Goal: Find specific page/section: Find specific page/section

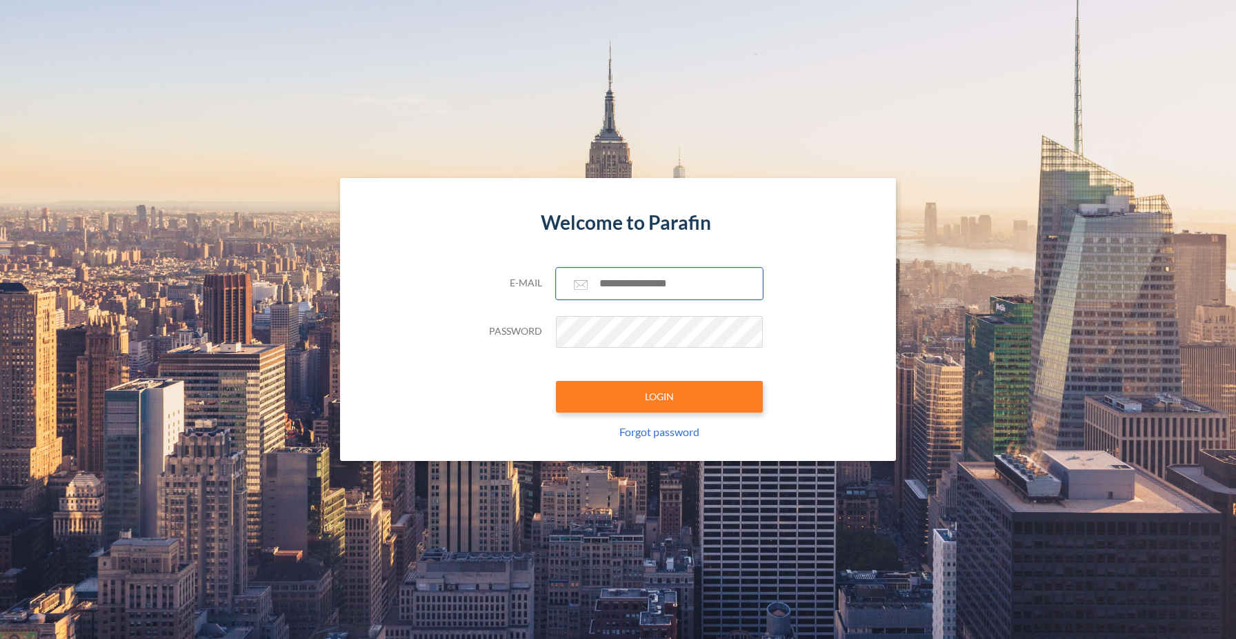
click at [629, 277] on input "text" at bounding box center [659, 284] width 207 height 32
type input "**********"
click at [660, 399] on button "LOGIN" at bounding box center [659, 397] width 207 height 32
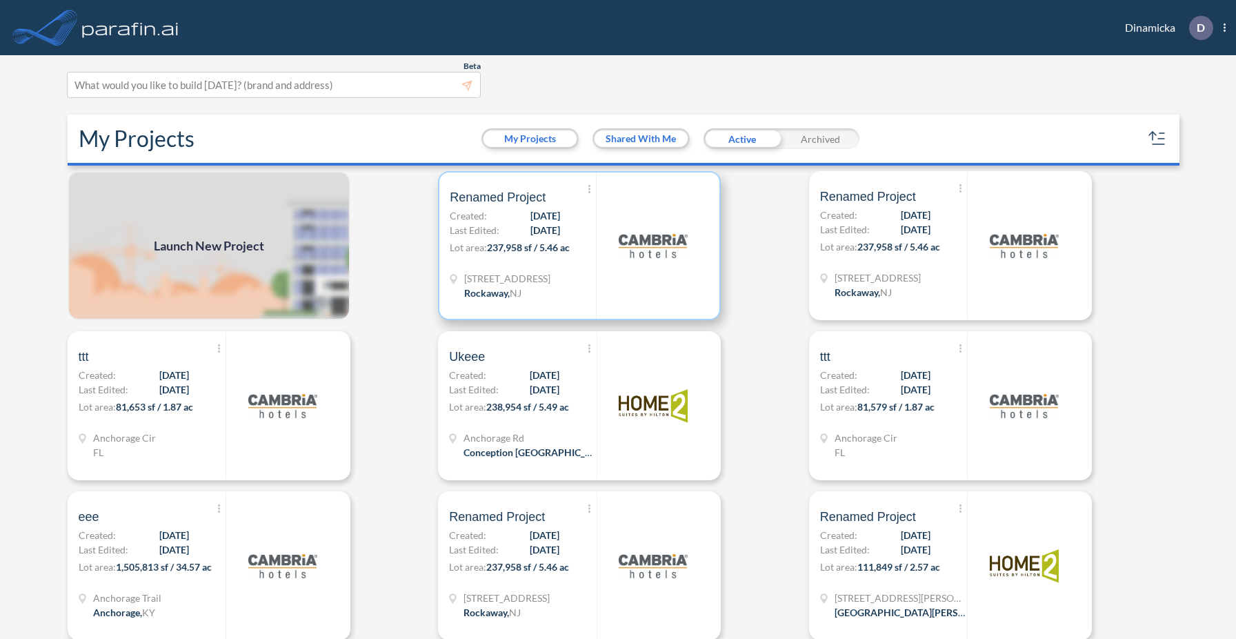
click at [594, 283] on div "[STREET_ADDRESS]" at bounding box center [523, 287] width 146 height 32
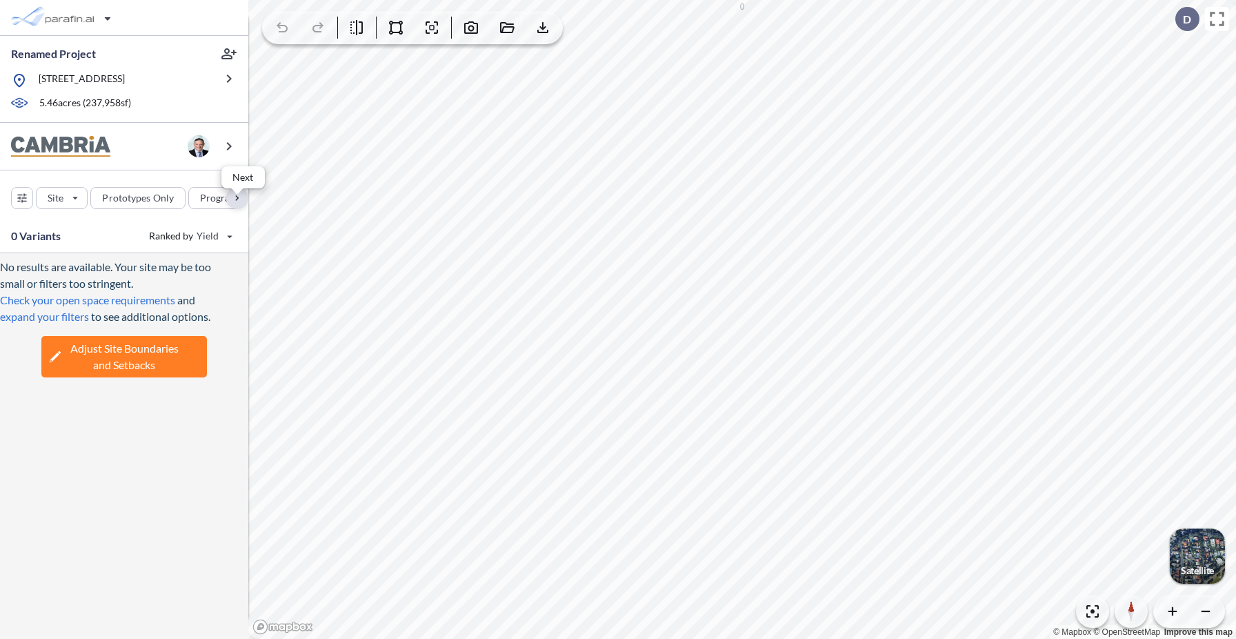
click at [242, 209] on div "button" at bounding box center [237, 198] width 22 height 22
click at [152, 201] on div "button" at bounding box center [131, 198] width 68 height 22
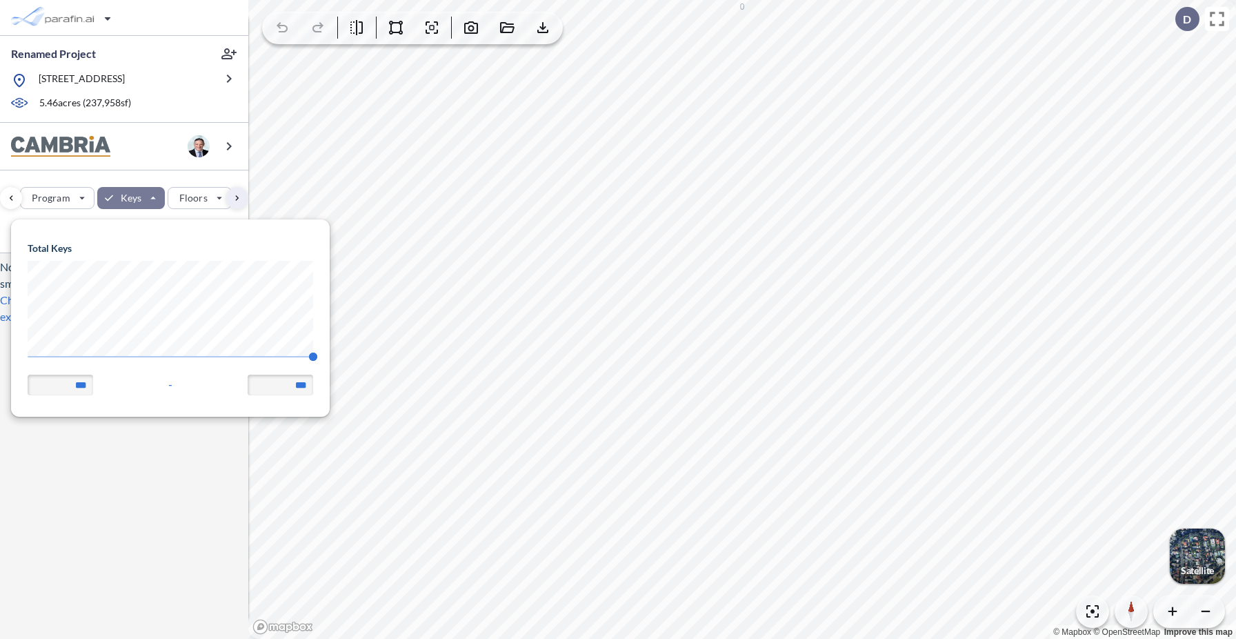
scroll to position [197, 319]
drag, startPoint x: 39, startPoint y: 360, endPoint x: 24, endPoint y: 359, distance: 14.5
click at [28, 359] on span "77 140" at bounding box center [170, 361] width 285 height 10
type input "**"
click at [139, 527] on div "No results are available. Your site may be too small or filters too stringent. …" at bounding box center [124, 440] width 248 height 375
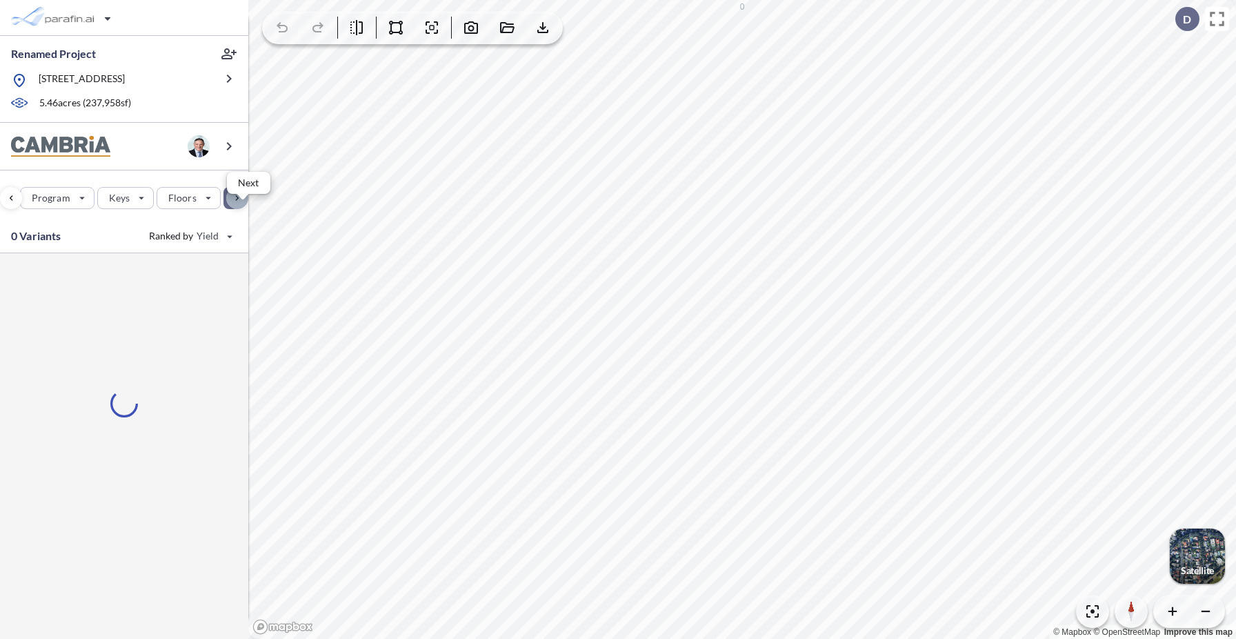
click at [237, 204] on div "button" at bounding box center [237, 198] width 22 height 22
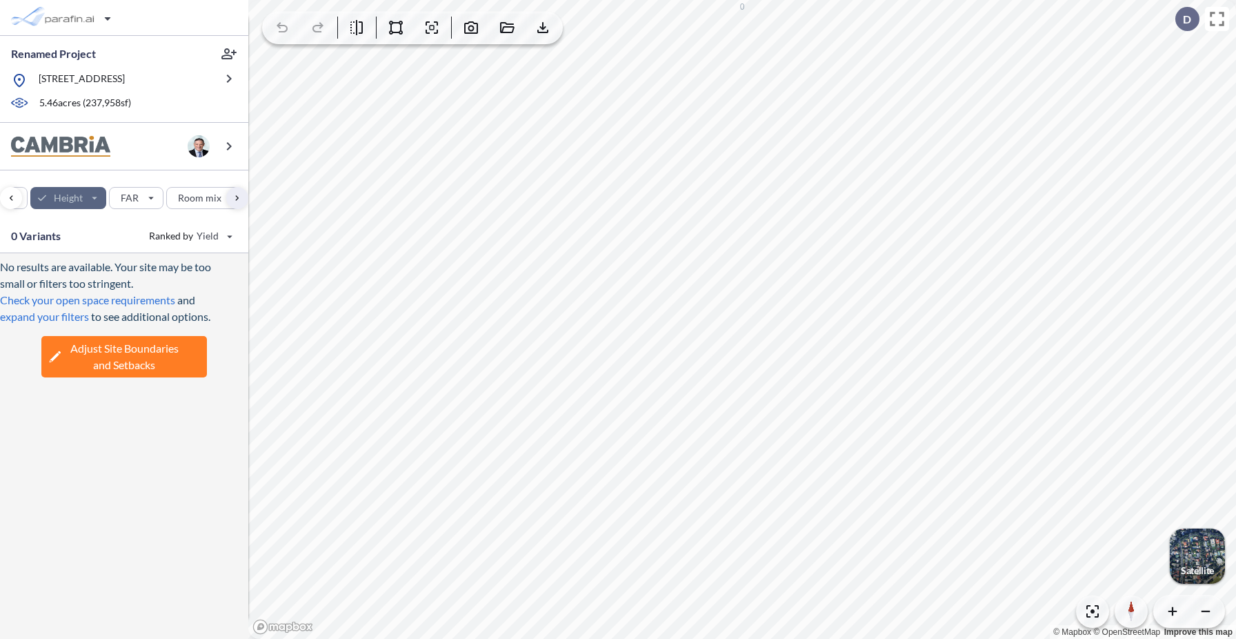
click at [85, 204] on div "button" at bounding box center [68, 198] width 77 height 22
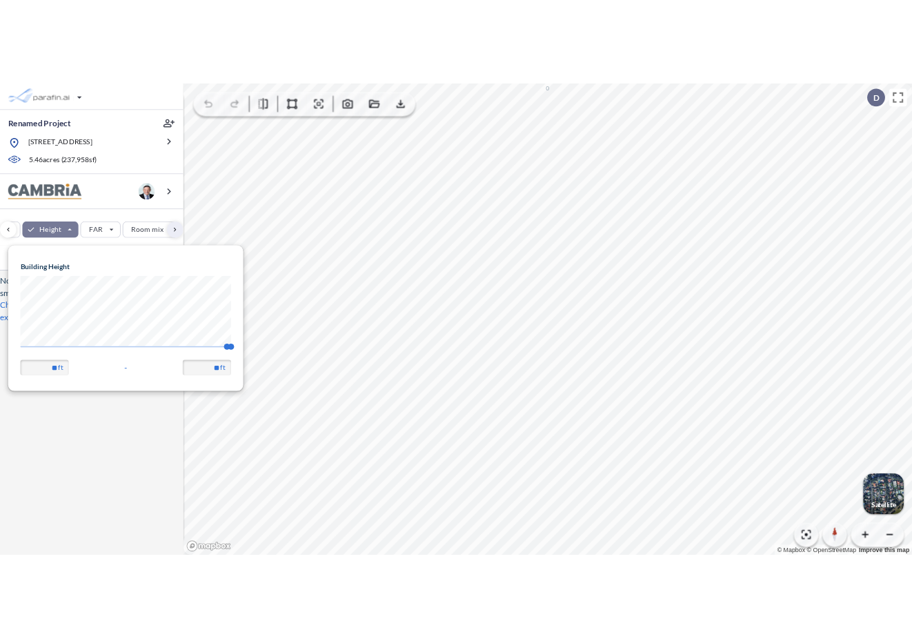
scroll to position [197, 319]
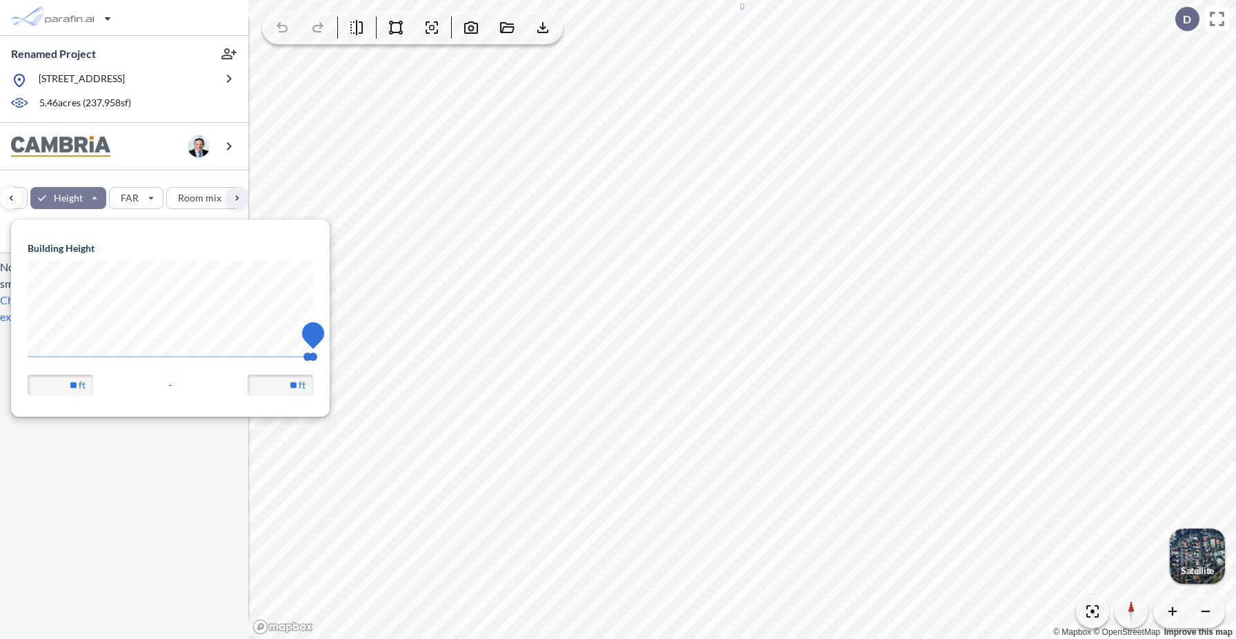
drag, startPoint x: 238, startPoint y: 356, endPoint x: 37, endPoint y: 364, distance: 200.8
click at [38, 364] on span "67.56 68" at bounding box center [170, 361] width 285 height 10
drag, startPoint x: 46, startPoint y: 349, endPoint x: 26, endPoint y: 351, distance: 20.1
click at [39, 352] on span "46" at bounding box center [43, 356] width 8 height 8
type input "**"
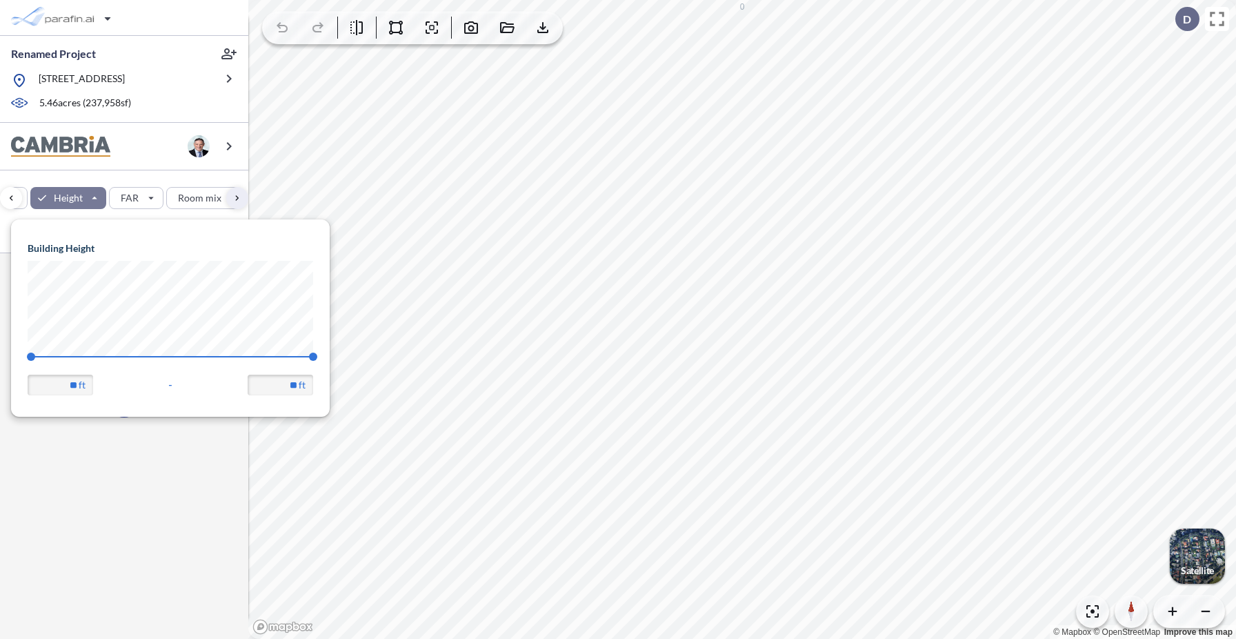
click at [151, 185] on div "Site Prototypes Only Program Keys Floors Height FAR Room mix Budget" at bounding box center [124, 194] width 248 height 49
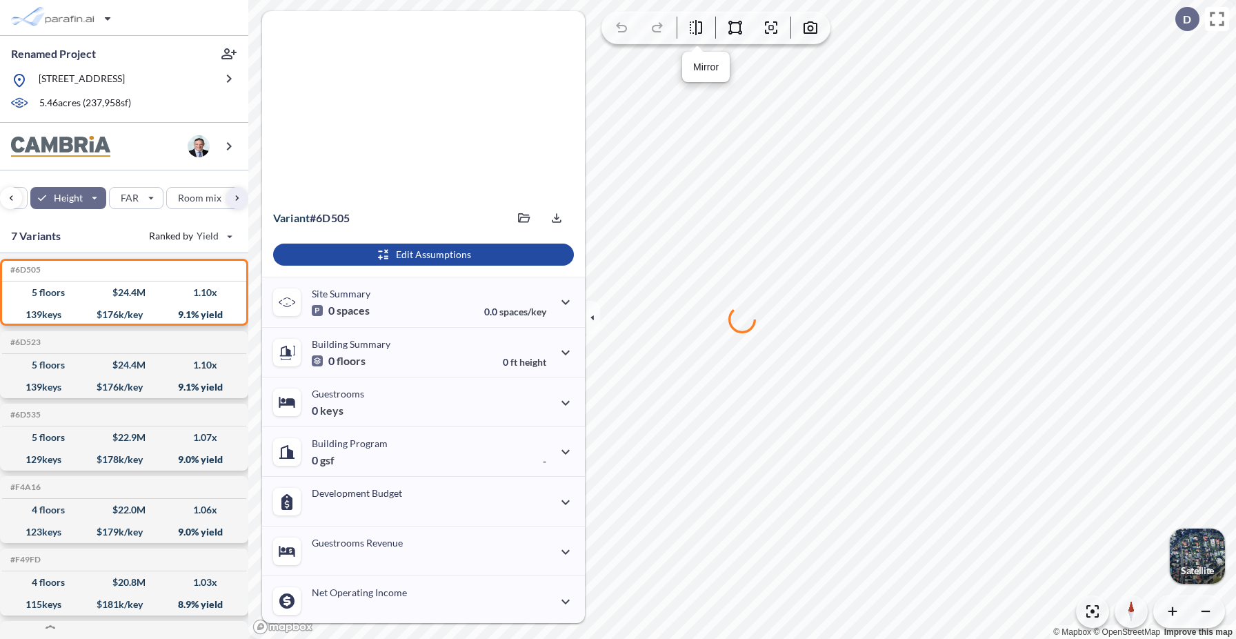
click at [359, 30] on div at bounding box center [423, 105] width 323 height 188
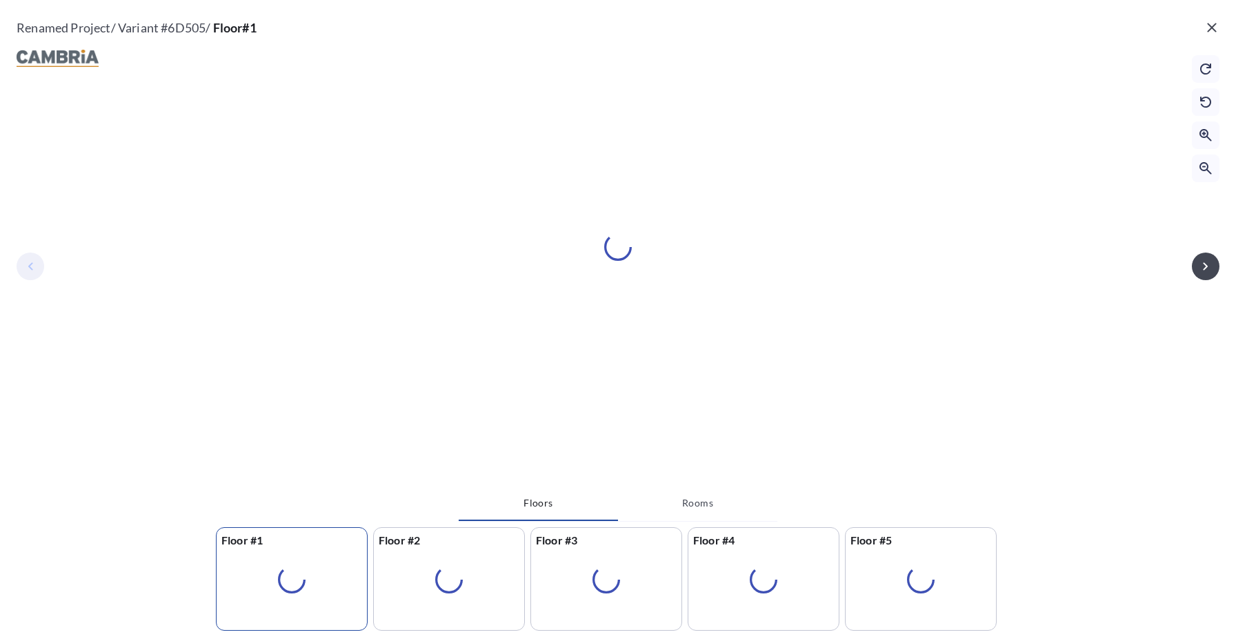
click at [1216, 30] on icon "button" at bounding box center [1211, 27] width 17 height 17
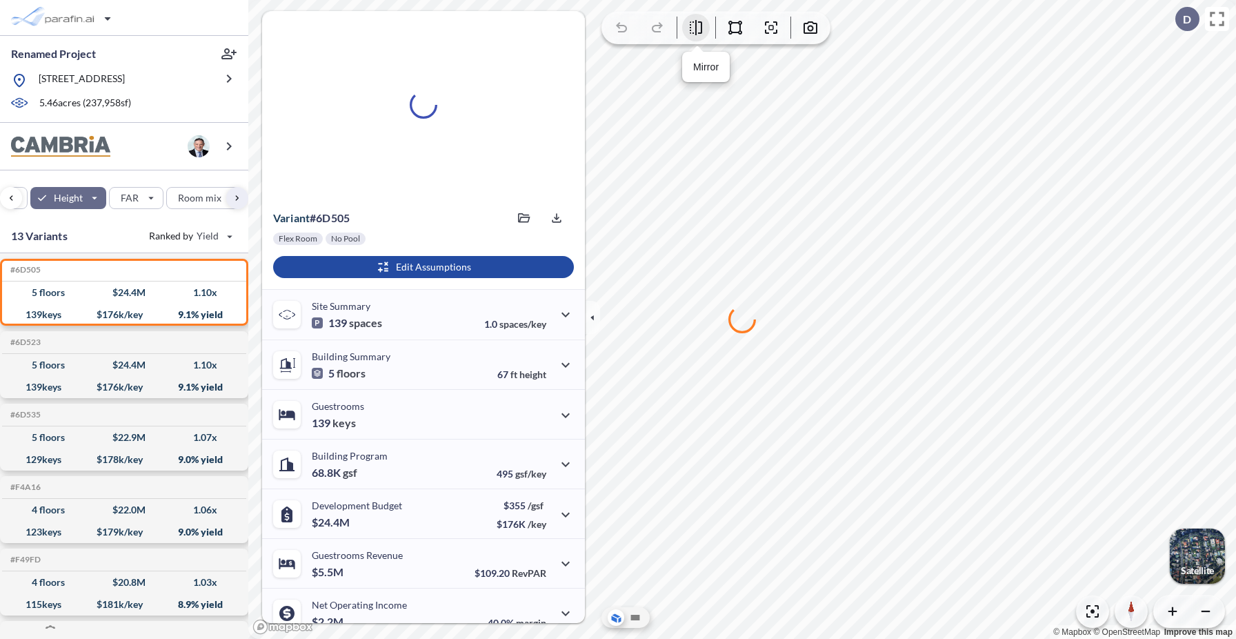
click at [699, 30] on icon "button" at bounding box center [695, 27] width 17 height 17
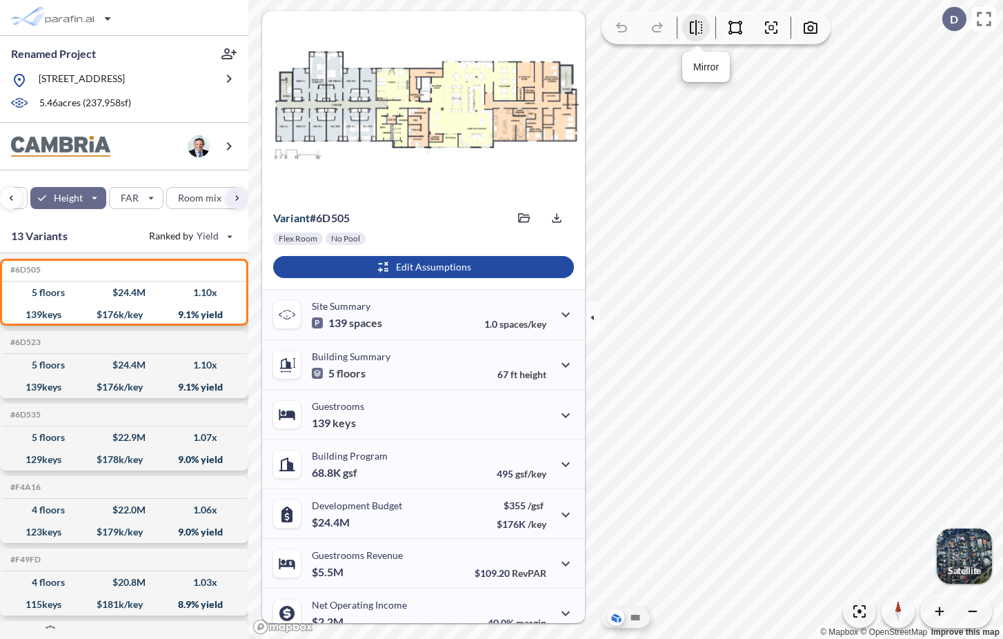
click at [694, 26] on icon "button" at bounding box center [695, 27] width 17 height 17
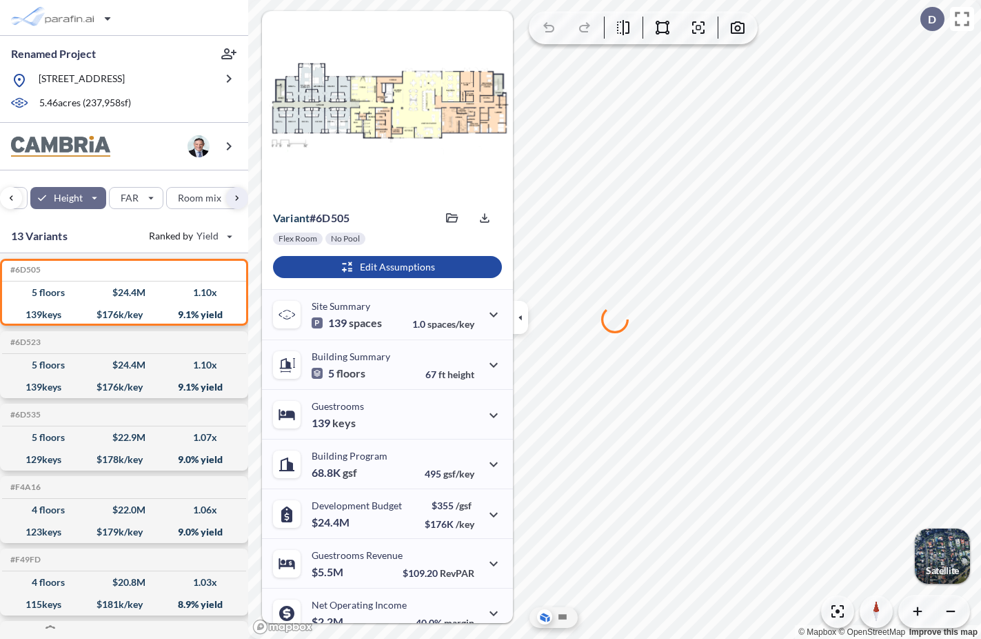
click at [517, 316] on icon "button" at bounding box center [520, 317] width 15 height 15
click at [521, 317] on icon "button" at bounding box center [520, 317] width 3 height 6
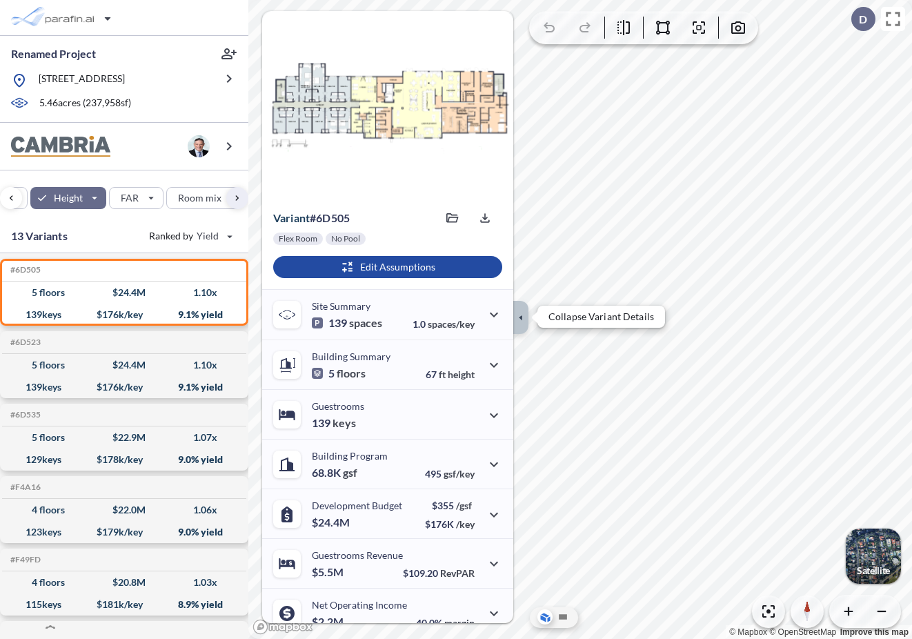
click at [521, 314] on icon "button" at bounding box center [520, 317] width 15 height 15
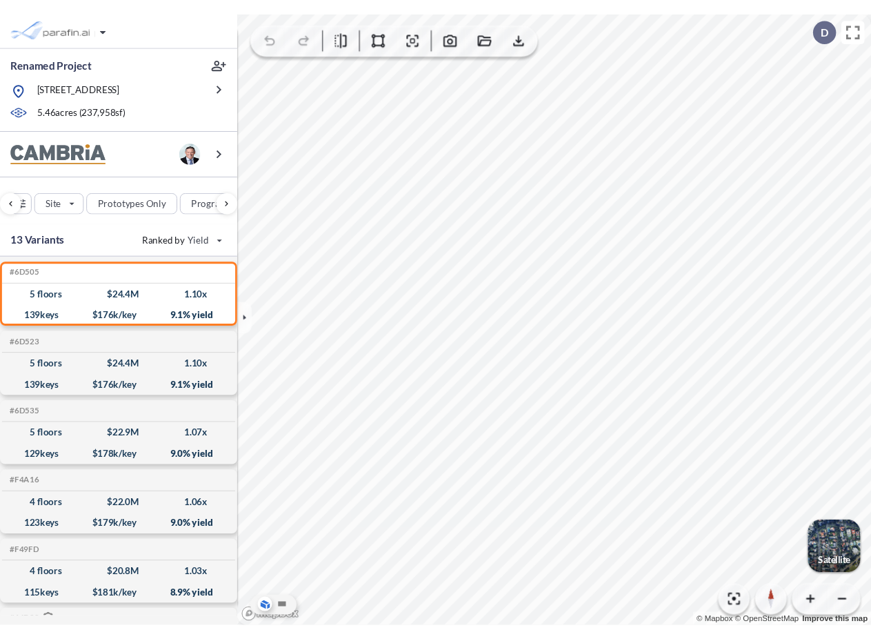
scroll to position [0, 361]
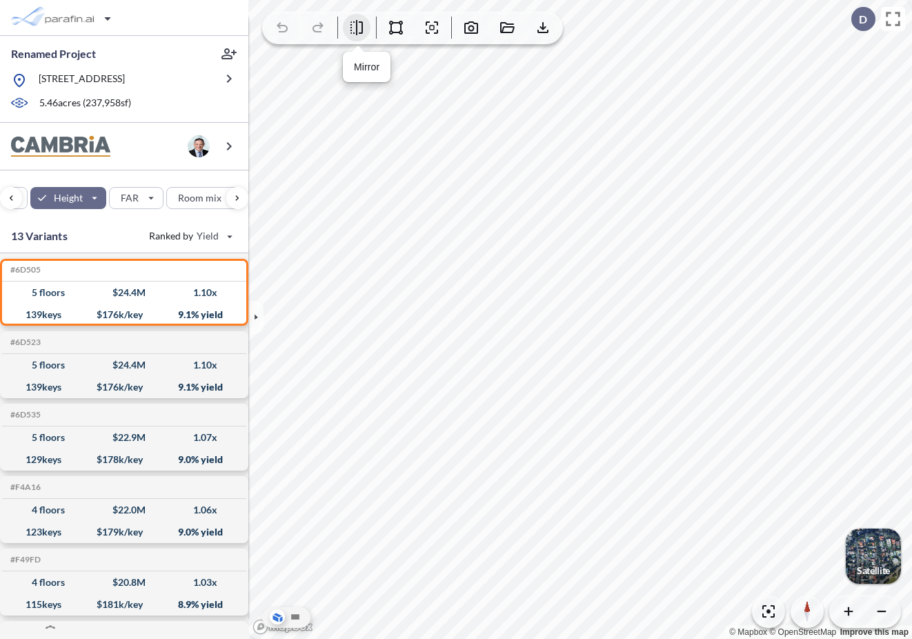
click at [360, 28] on icon "button" at bounding box center [356, 27] width 17 height 17
click at [364, 26] on icon "button" at bounding box center [356, 27] width 17 height 17
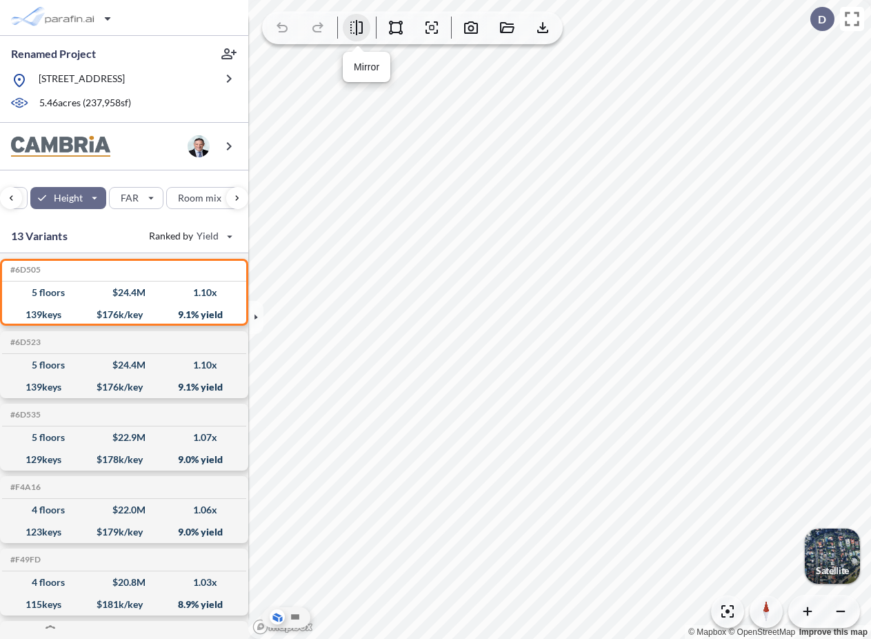
click at [356, 30] on icon "button" at bounding box center [356, 27] width 12 height 15
click at [355, 20] on icon "button" at bounding box center [356, 27] width 17 height 17
click at [358, 25] on icon "button" at bounding box center [356, 27] width 17 height 17
